Goal: Download file/media

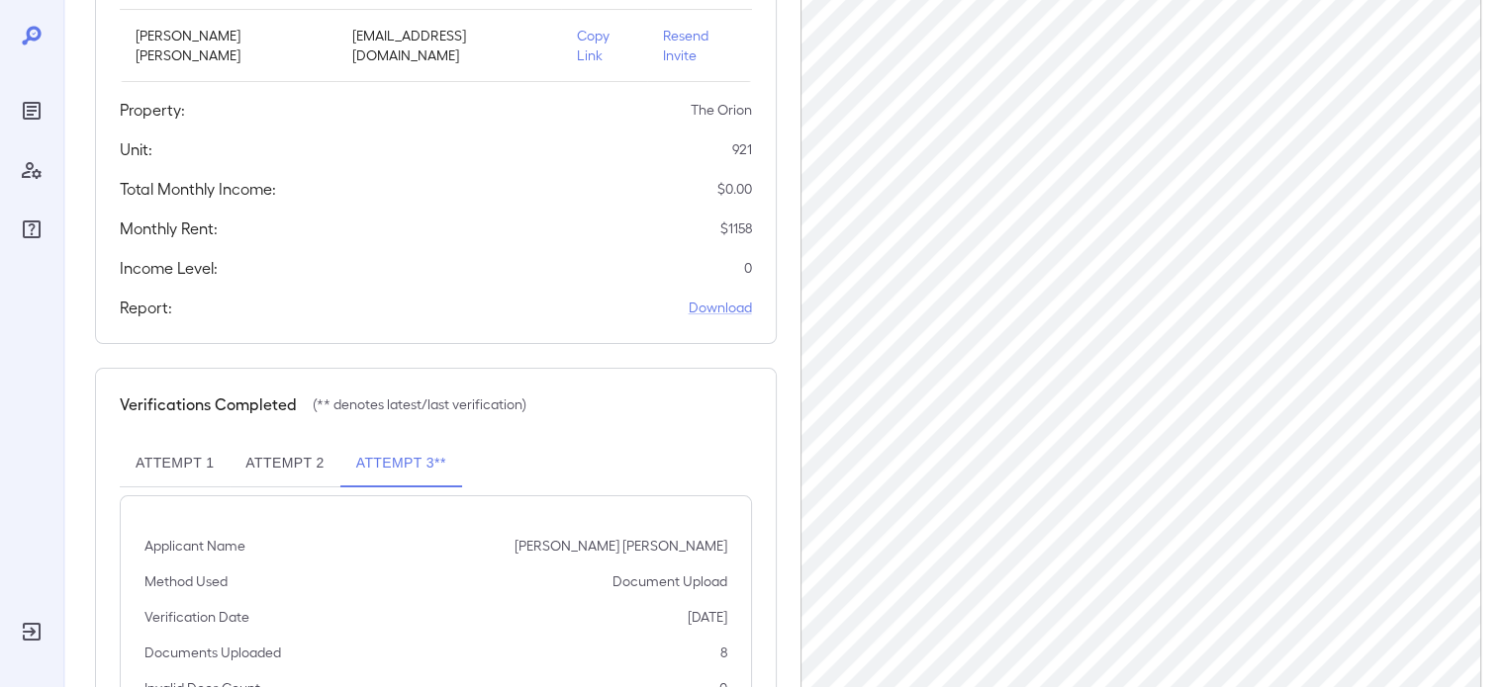
scroll to position [396, 0]
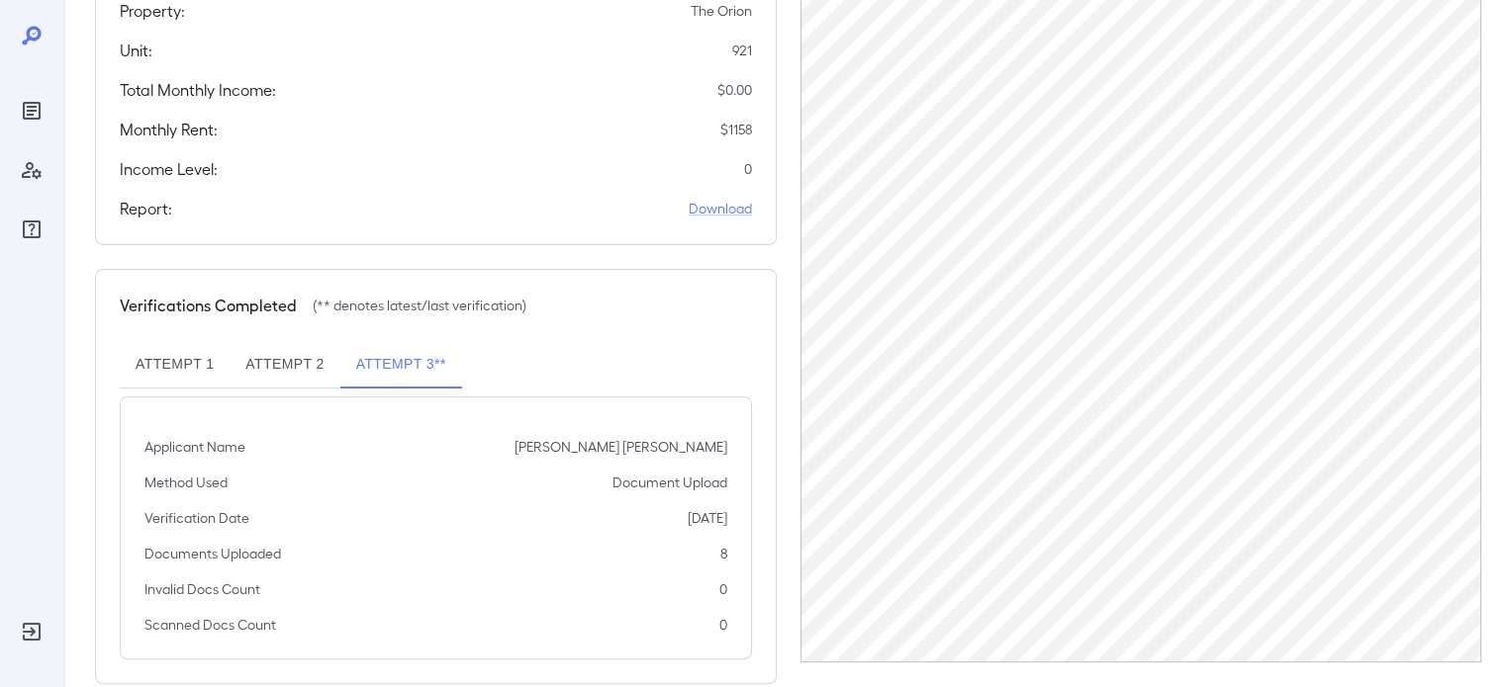
click at [291, 341] on button "Attempt 2" at bounding box center [284, 364] width 110 height 47
click at [393, 352] on button "Attempt 3**" at bounding box center [401, 364] width 122 height 47
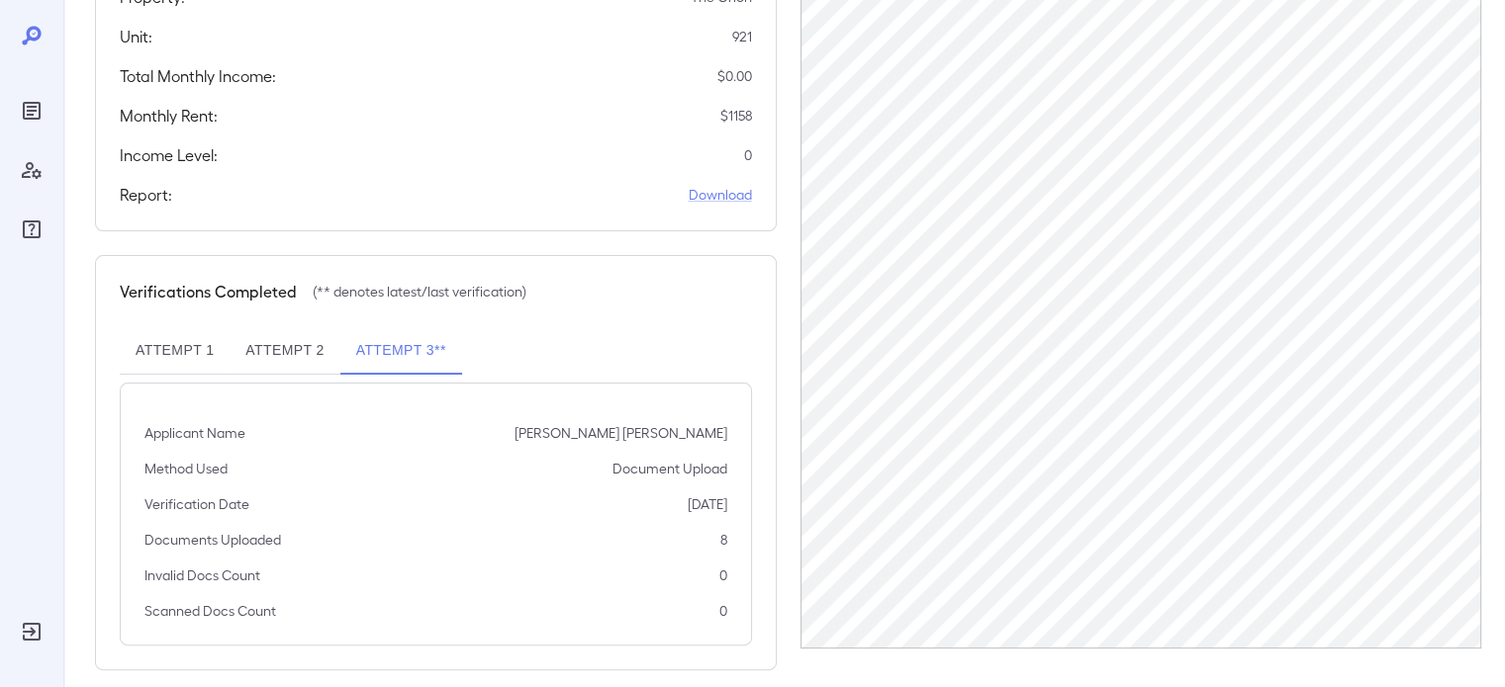
scroll to position [410, 0]
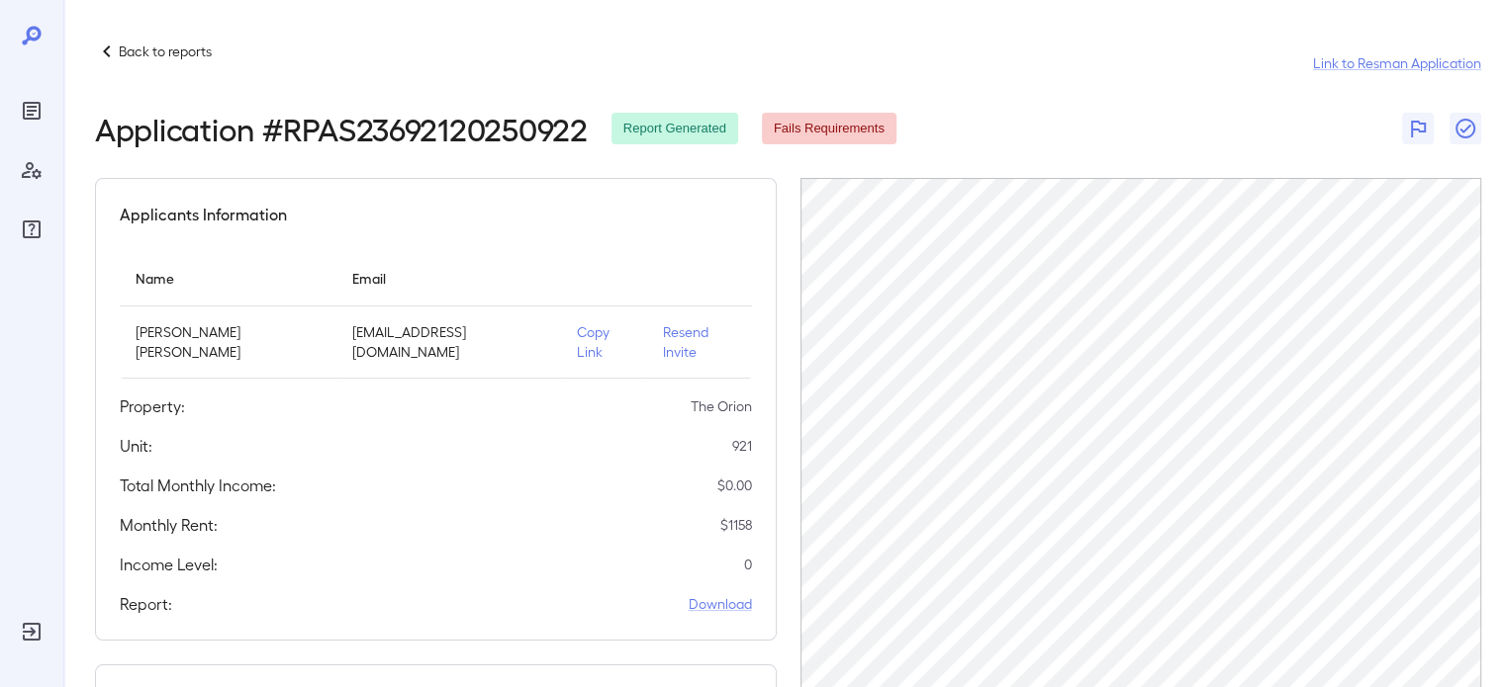
click at [141, 35] on div "Back to reports Link to Resman Application Application # RPAS23692120250922 Rep…" at bounding box center [783, 560] width 1441 height 1120
click at [115, 58] on icon at bounding box center [107, 52] width 24 height 24
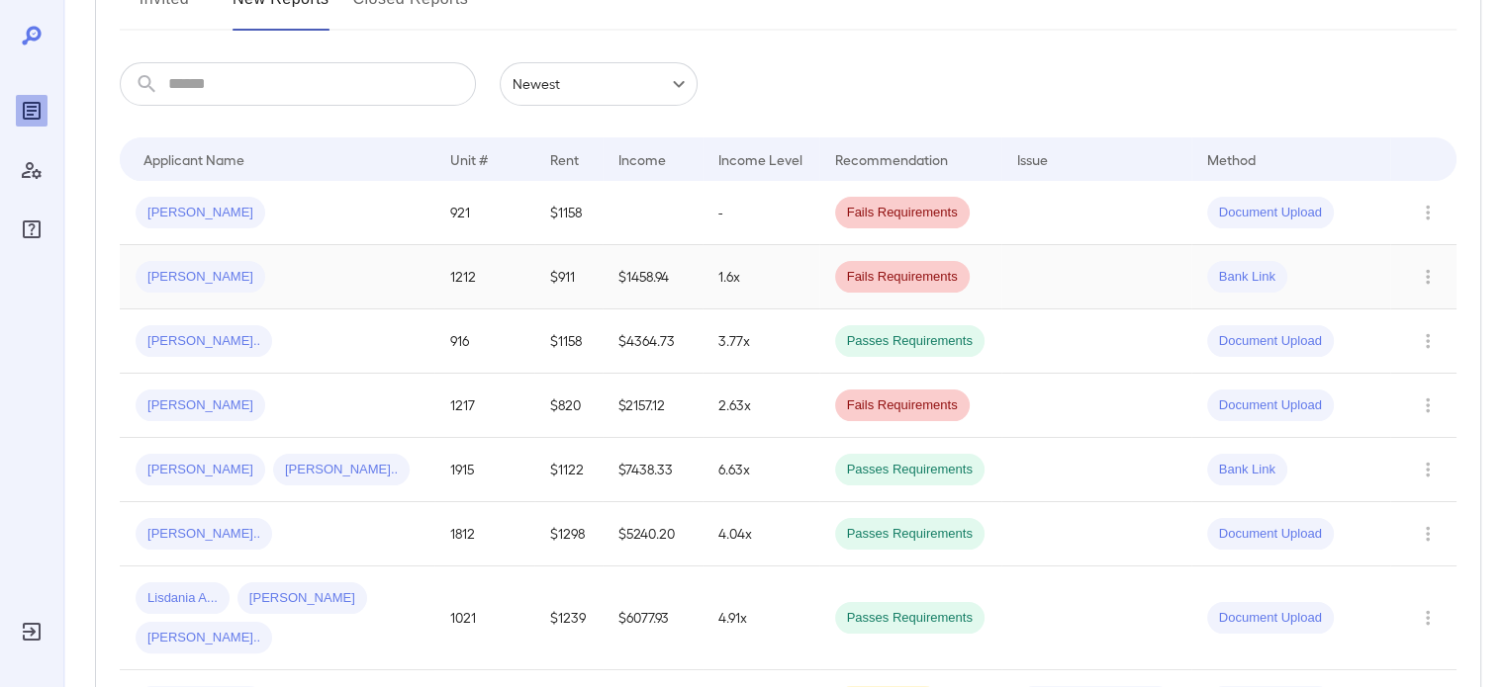
scroll to position [297, 0]
click at [641, 215] on td at bounding box center [652, 211] width 100 height 64
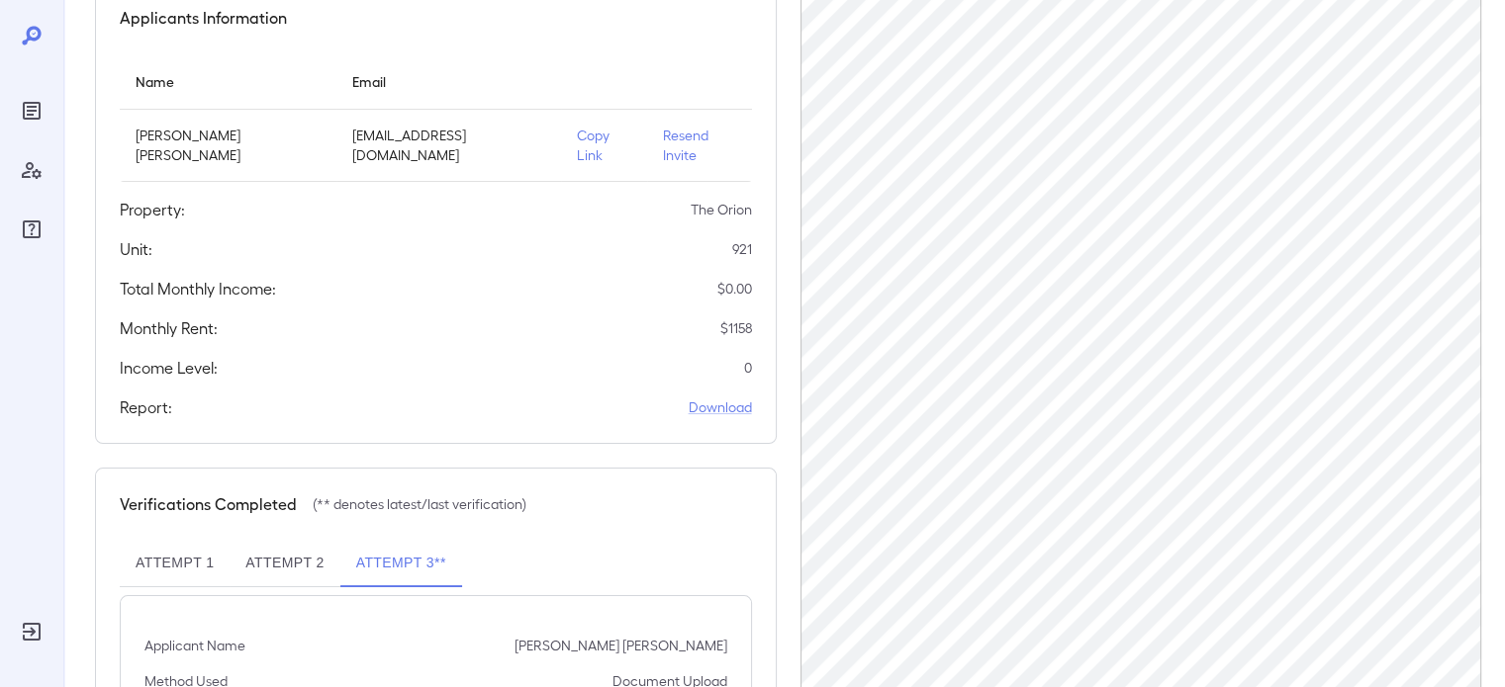
scroll to position [198, 0]
click at [698, 397] on link "Download" at bounding box center [719, 407] width 63 height 20
